Goal: Information Seeking & Learning: Learn about a topic

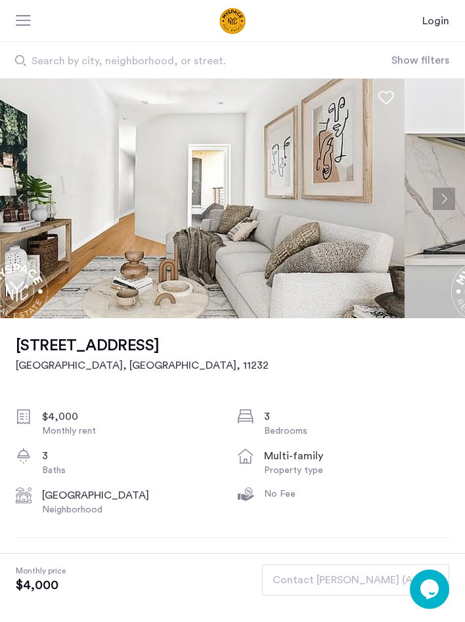
click at [296, 179] on img at bounding box center [172, 199] width 465 height 240
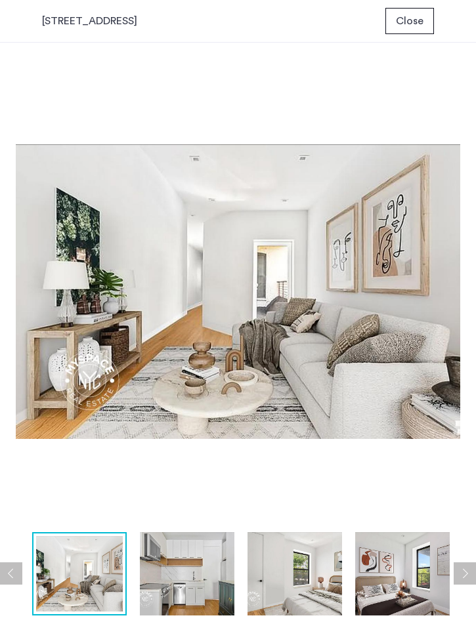
click at [346, 222] on img at bounding box center [238, 292] width 445 height 468
click at [195, 580] on img at bounding box center [187, 574] width 95 height 83
